Goal: Find contact information: Obtain details needed to contact an individual or organization

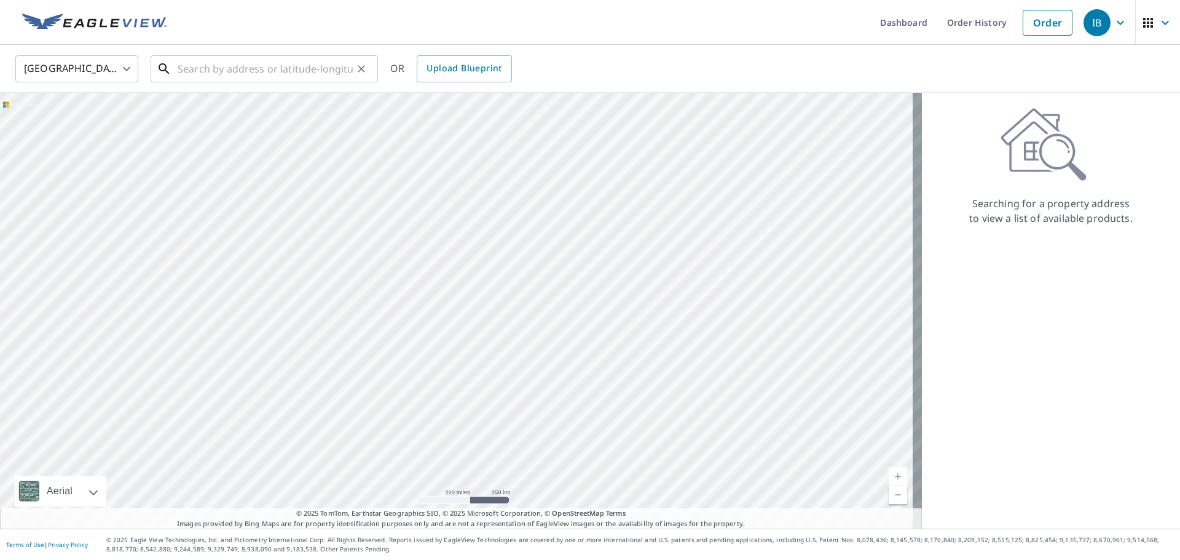
click at [293, 71] on input "text" at bounding box center [265, 69] width 175 height 34
click at [265, 73] on input "text" at bounding box center [265, 69] width 175 height 34
paste input "67317798"
type input "67317798"
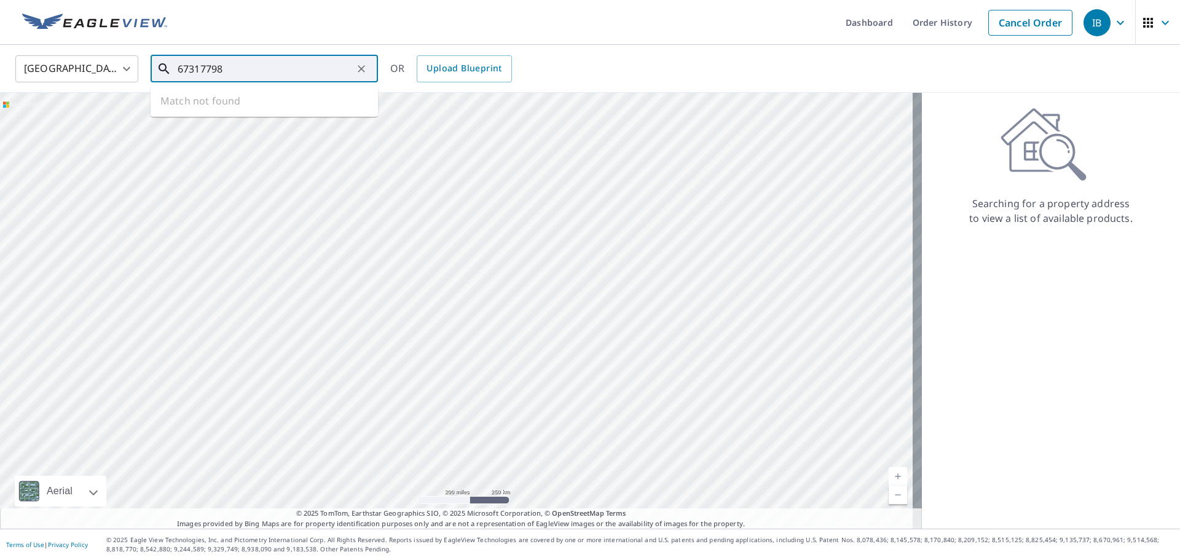
click at [366, 70] on icon "Clear" at bounding box center [361, 69] width 12 height 12
click at [932, 21] on link "Order History" at bounding box center [942, 22] width 79 height 45
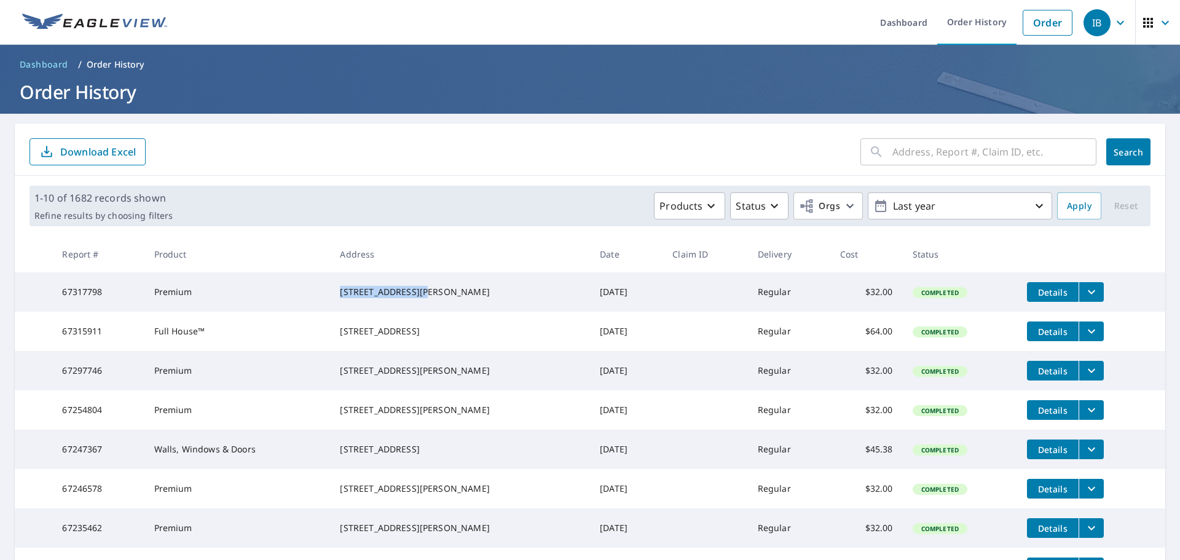
drag, startPoint x: 339, startPoint y: 288, endPoint x: 430, endPoint y: 289, distance: 90.4
click at [430, 289] on td "[STREET_ADDRESS][PERSON_NAME]" at bounding box center [460, 291] width 260 height 39
click at [1088, 293] on icon "filesDropdownBtn-67317798" at bounding box center [1091, 292] width 7 height 4
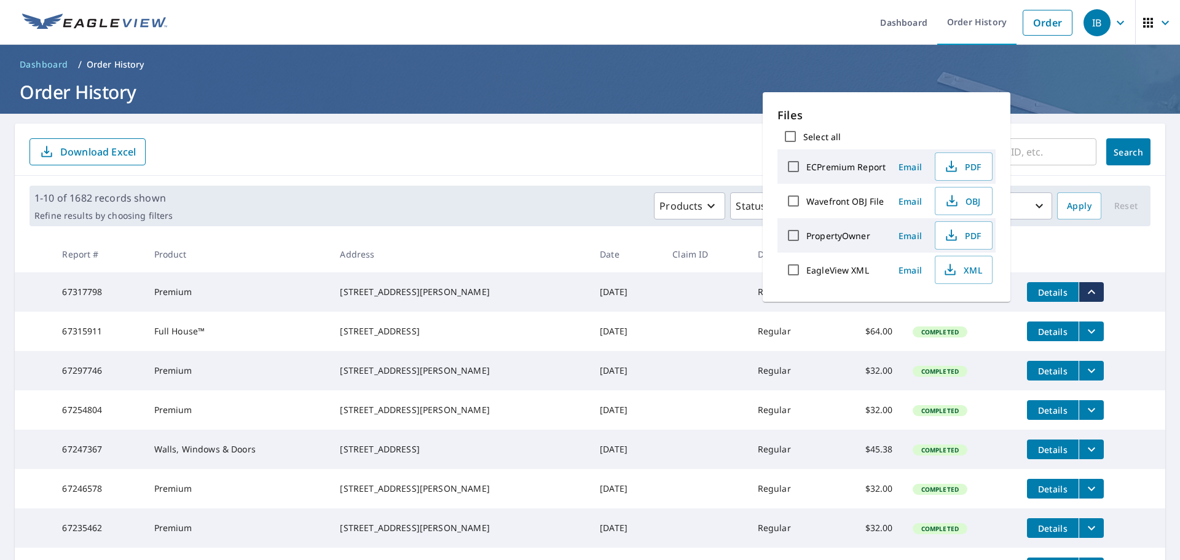
click at [245, 296] on td "Premium" at bounding box center [237, 291] width 186 height 39
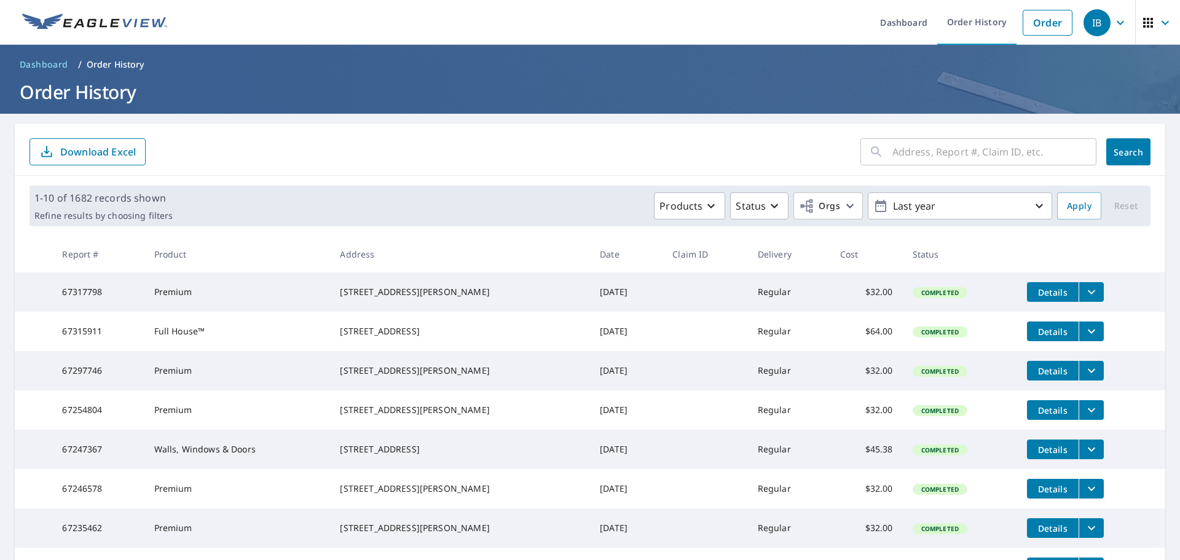
click at [1141, 25] on icon "button" at bounding box center [1148, 22] width 15 height 15
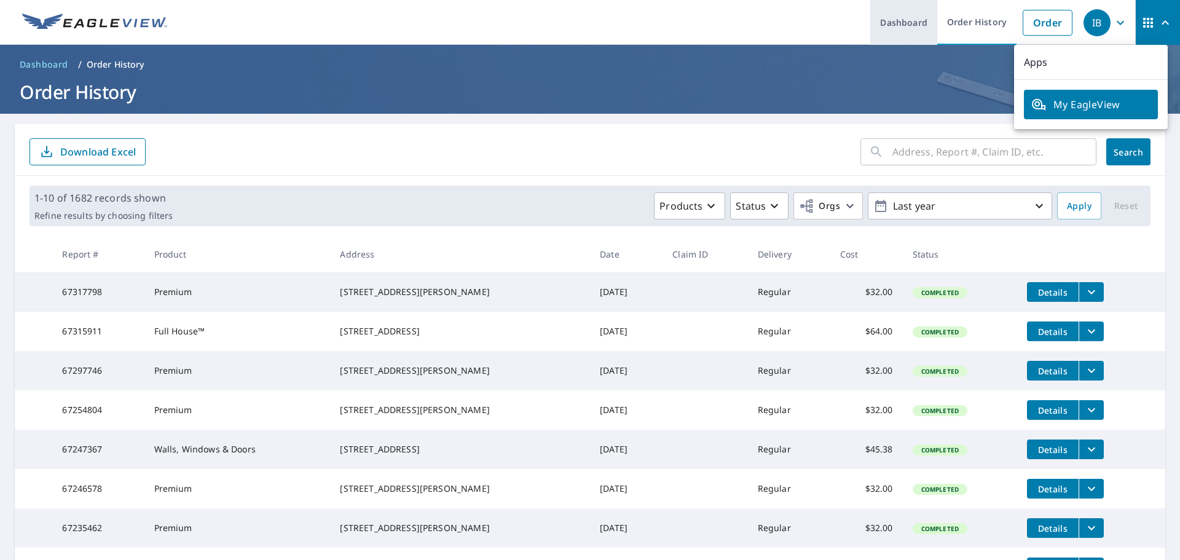
click at [905, 28] on link "Dashboard" at bounding box center [903, 22] width 67 height 45
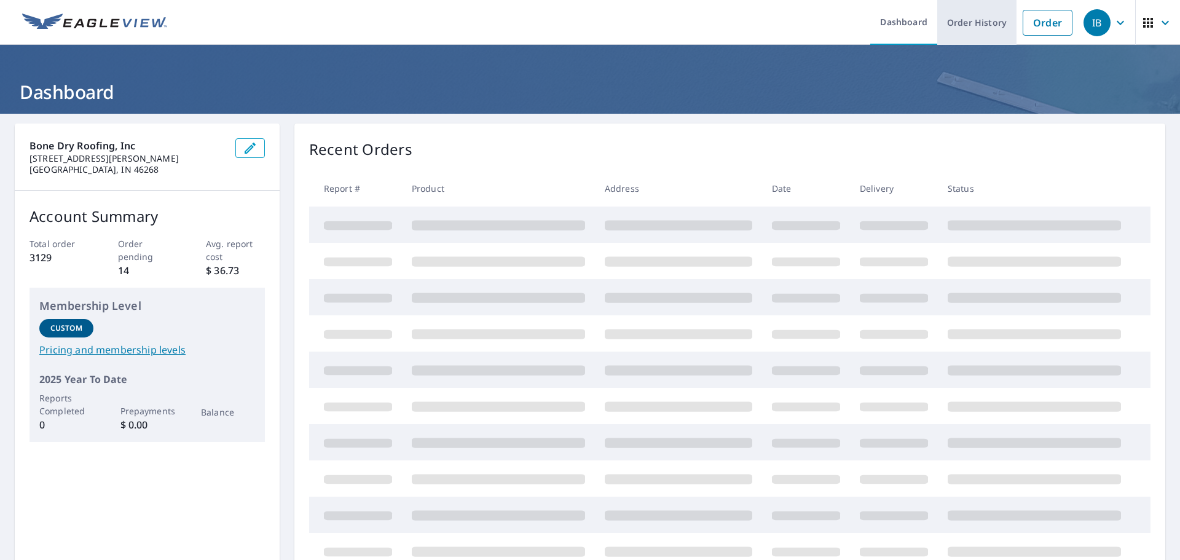
click at [979, 27] on link "Order History" at bounding box center [976, 22] width 79 height 45
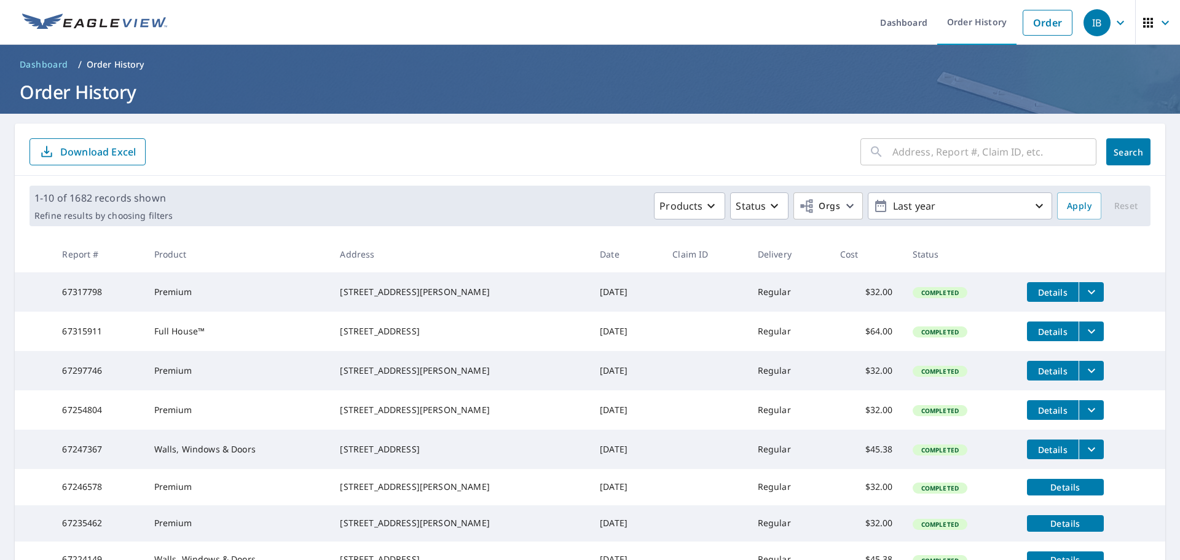
click at [1158, 24] on icon "button" at bounding box center [1165, 22] width 15 height 15
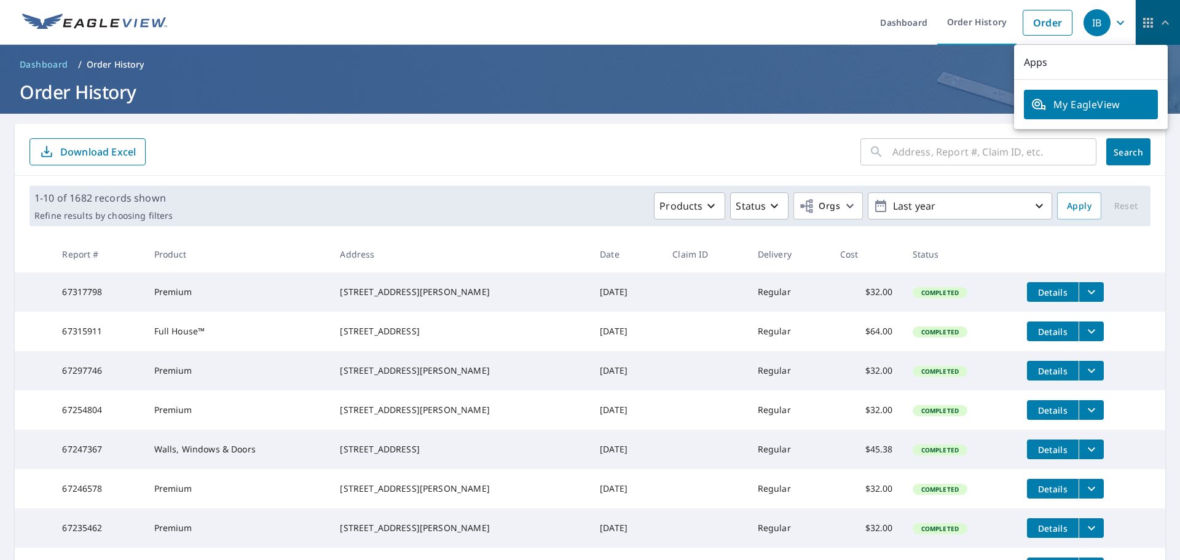
click at [1158, 24] on icon "button" at bounding box center [1165, 22] width 15 height 15
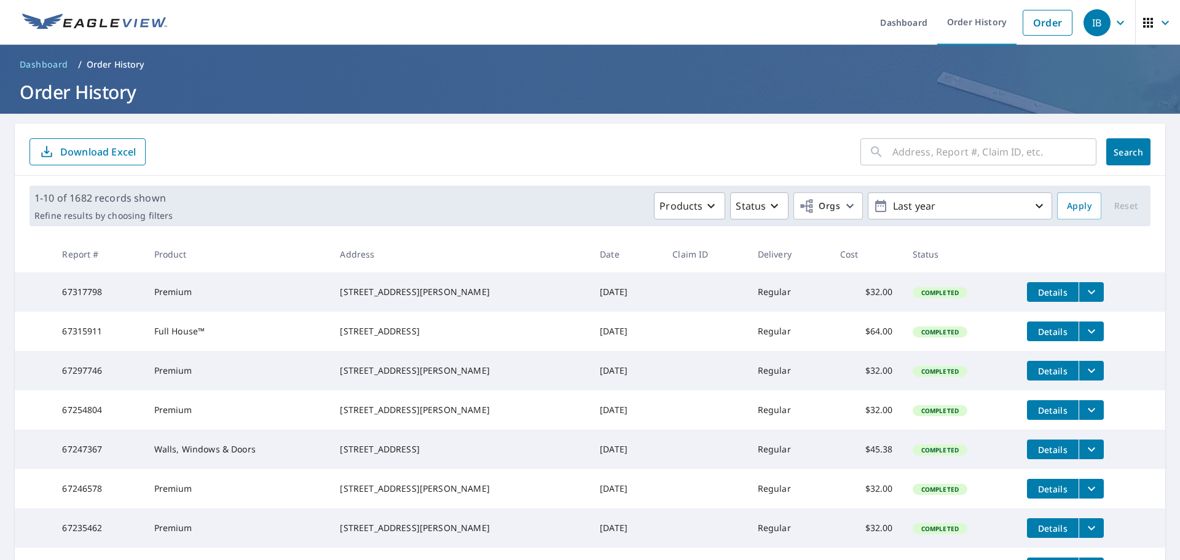
click at [1113, 25] on icon "button" at bounding box center [1120, 22] width 15 height 15
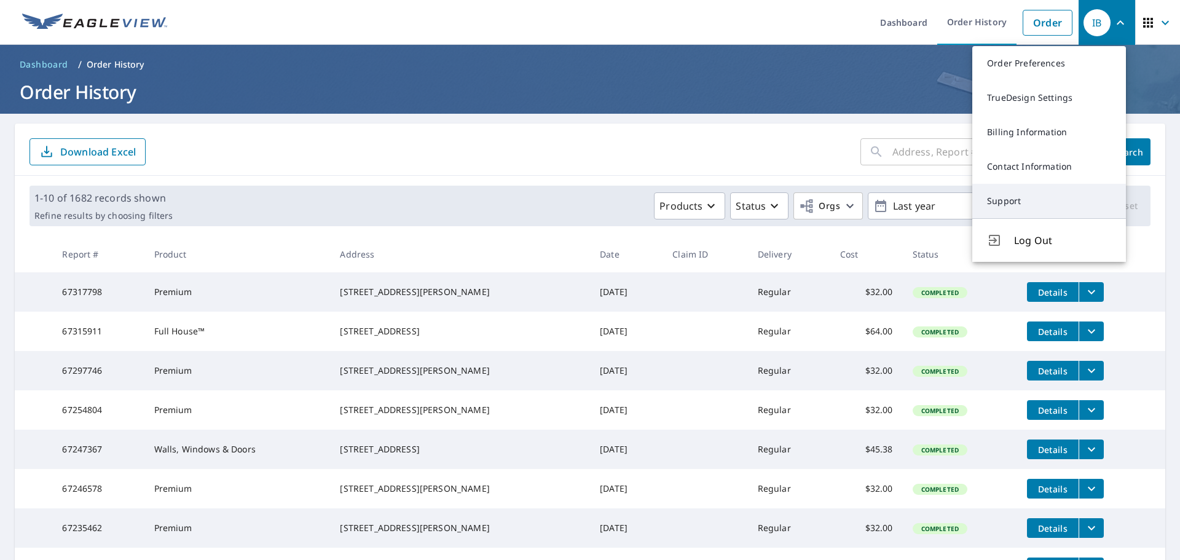
click at [1052, 199] on link "Support" at bounding box center [1049, 201] width 154 height 34
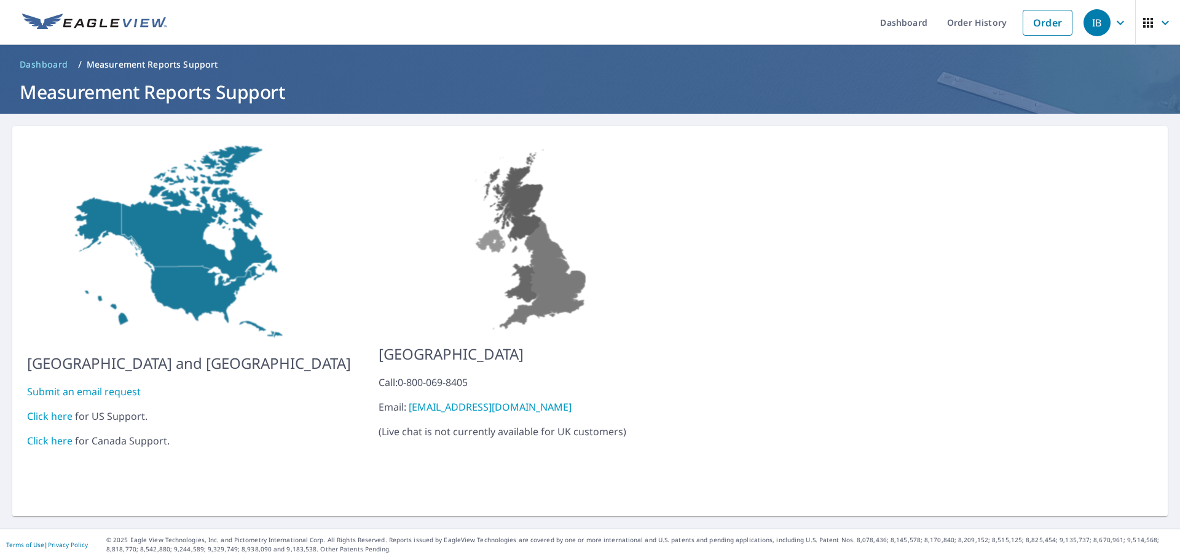
click at [41, 409] on link "Click here" at bounding box center [49, 416] width 45 height 14
click at [979, 14] on link "Order History" at bounding box center [976, 22] width 79 height 45
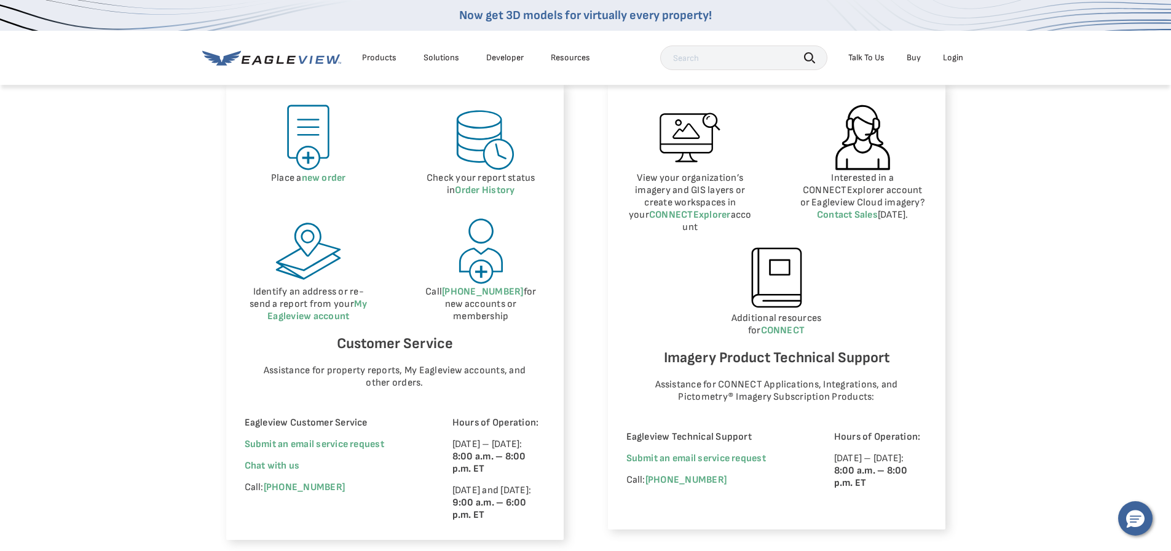
scroll to position [676, 0]
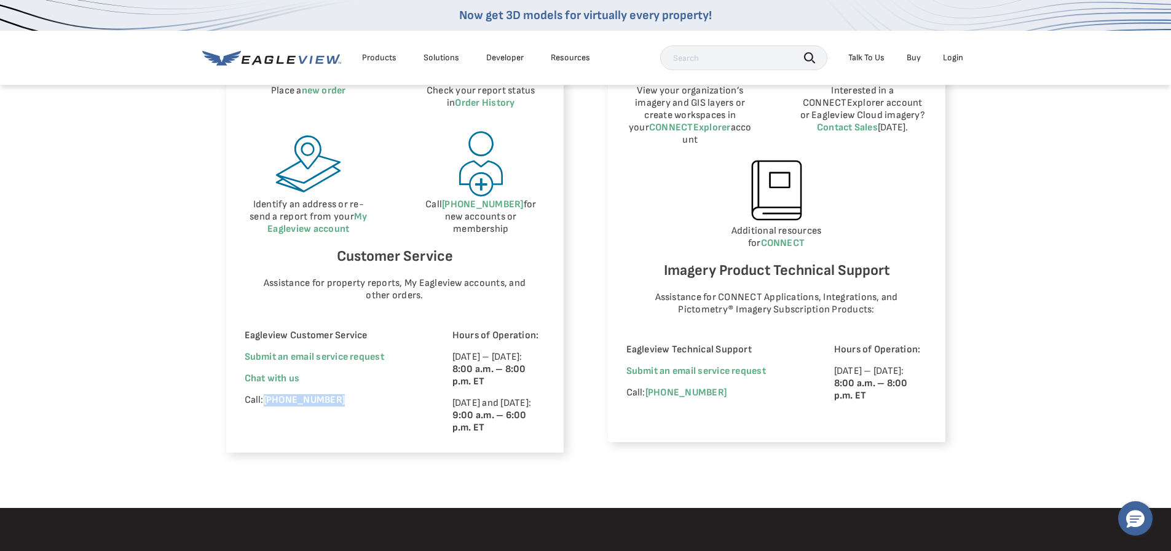
drag, startPoint x: 264, startPoint y: 402, endPoint x: 351, endPoint y: 402, distance: 86.7
click at [351, 402] on p "Call: (866) 659-8439" at bounding box center [332, 400] width 174 height 12
copy link "(866) 659-8439"
